Goal: Register for event/course

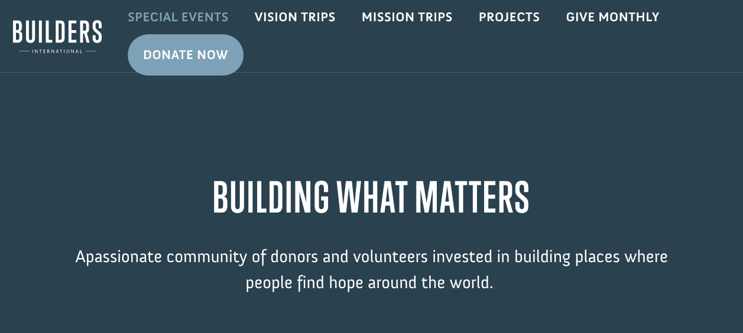
click at [190, 17] on link "Special Events" at bounding box center [178, 17] width 127 height 34
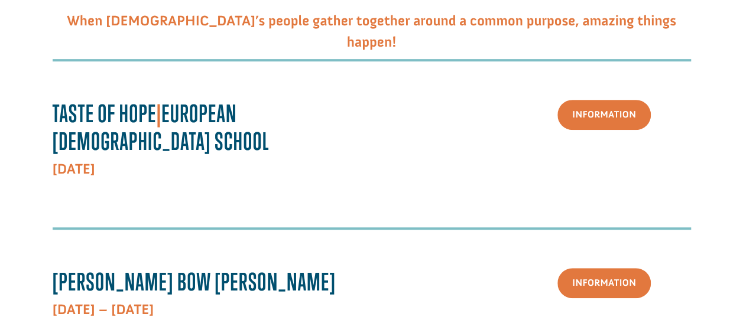
scroll to position [177, 0]
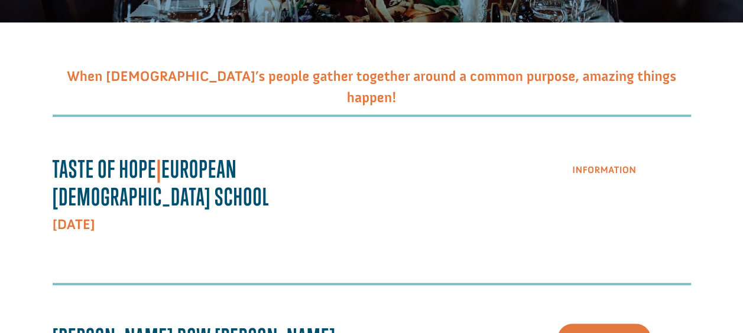
click at [609, 173] on link "Information" at bounding box center [603, 170] width 93 height 30
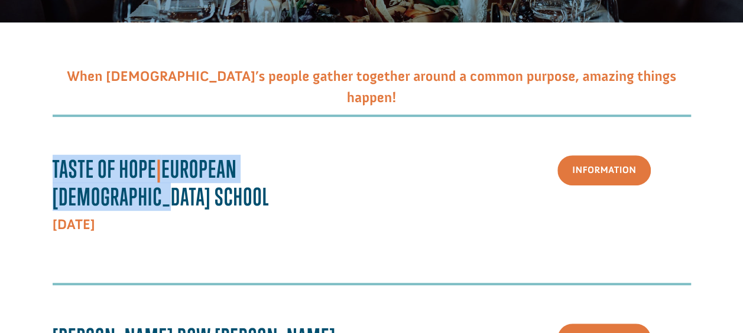
drag, startPoint x: 52, startPoint y: 164, endPoint x: 364, endPoint y: 180, distance: 312.3
click at [364, 180] on div "Taste Of Hope | European Bible School September 9, 2025 Information" at bounding box center [372, 197] width 638 height 132
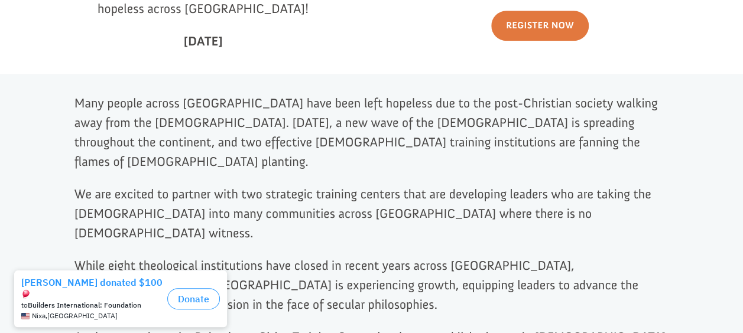
scroll to position [591, 0]
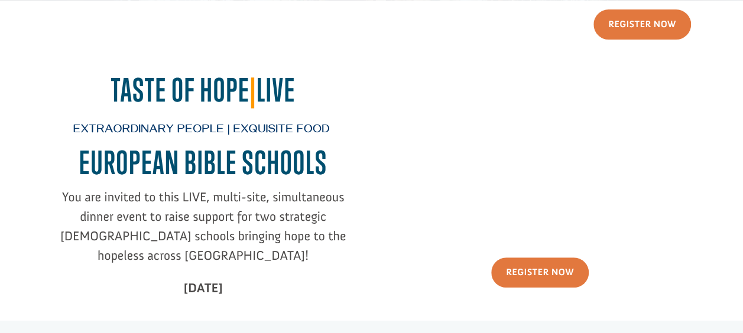
scroll to position [0, 0]
